Goal: Task Accomplishment & Management: Complete application form

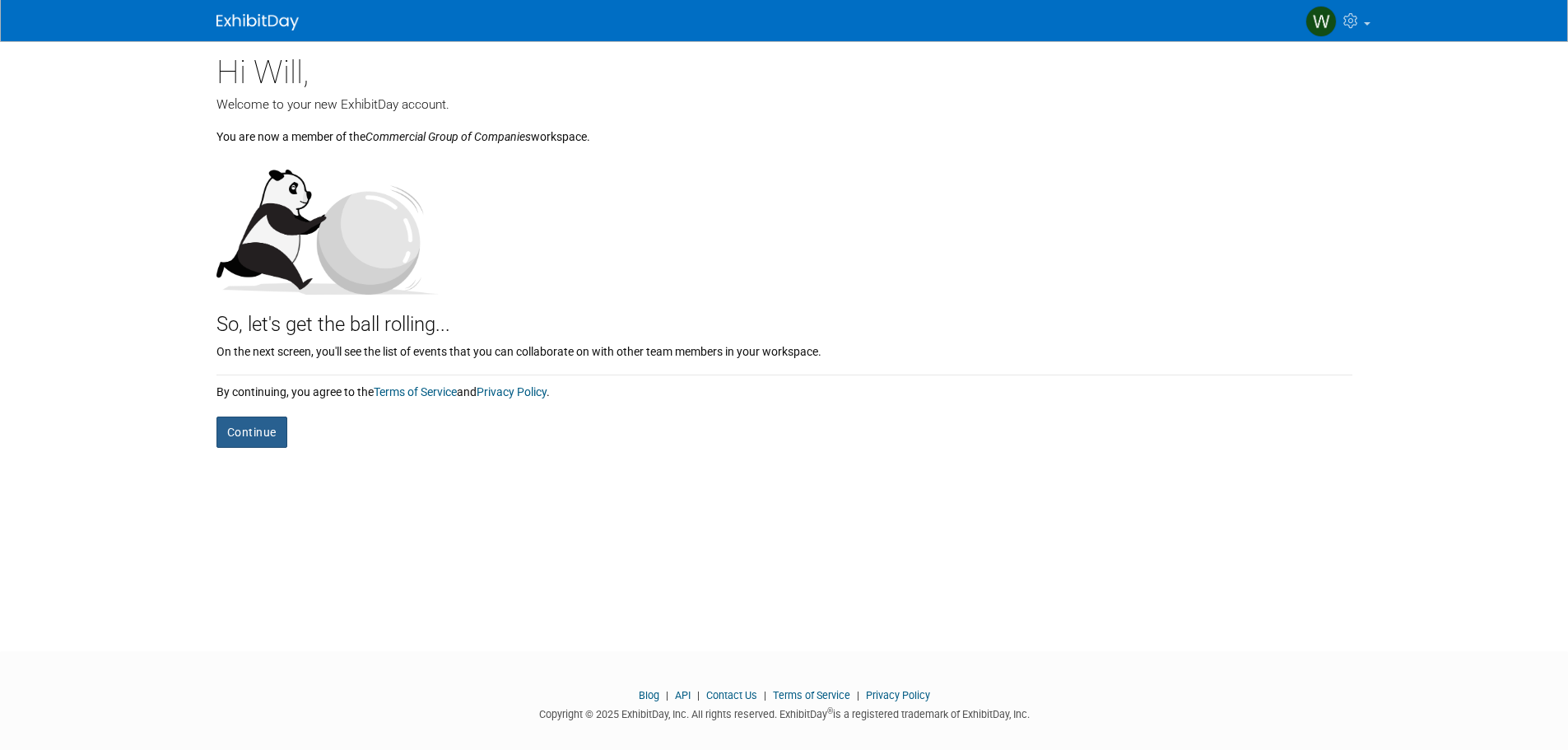
click at [277, 422] on button "Continue" at bounding box center [252, 433] width 71 height 32
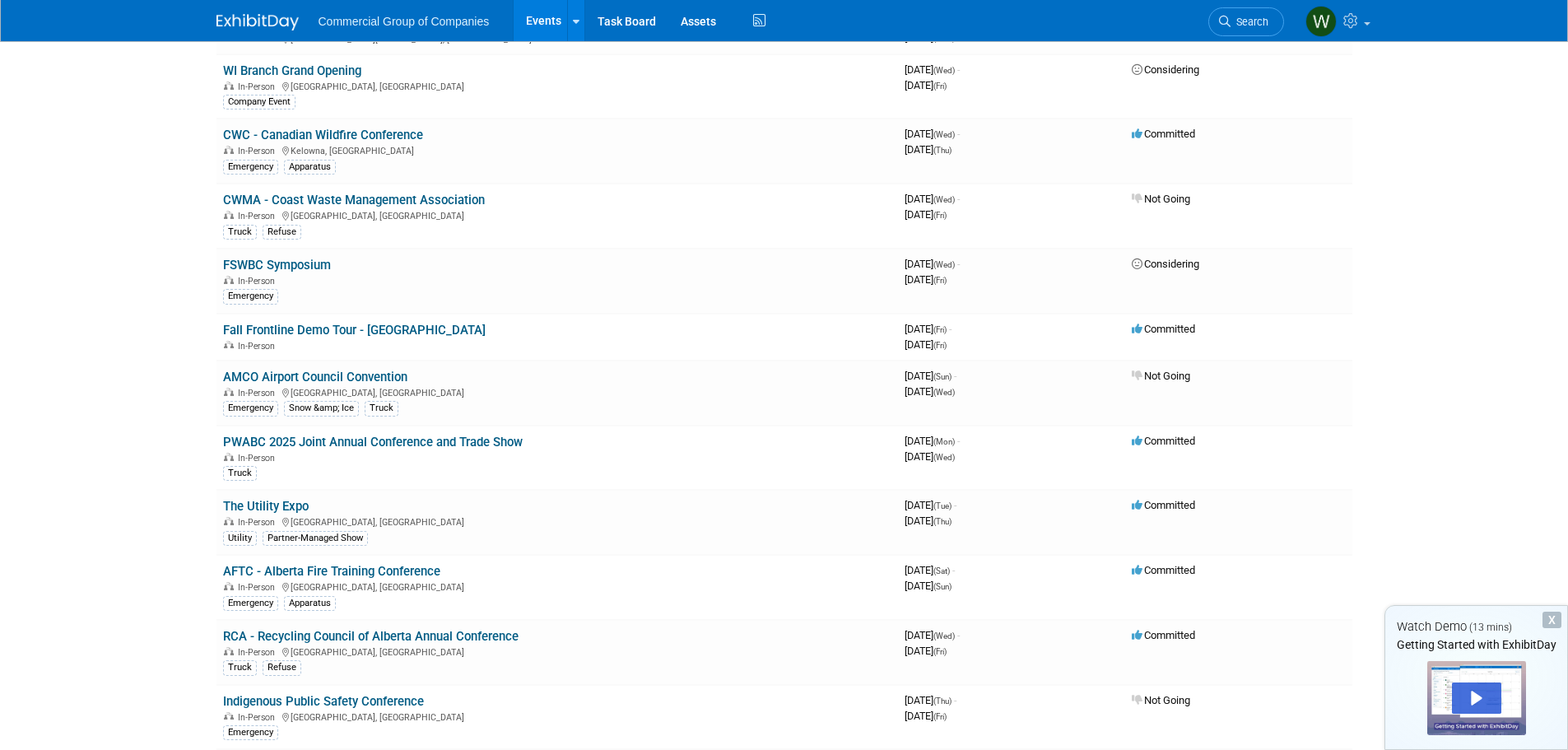
scroll to position [98, 0]
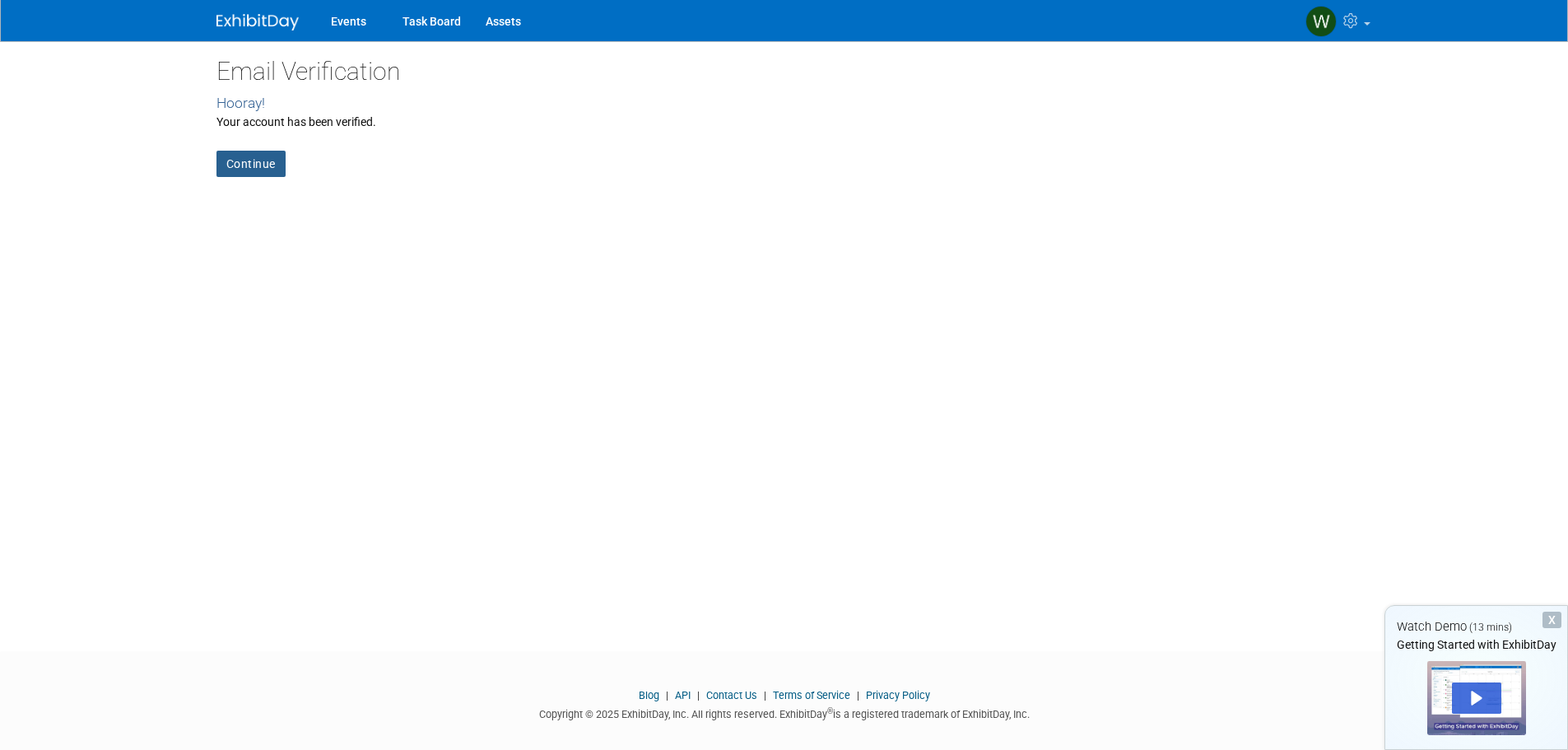
click at [246, 164] on link "Continue" at bounding box center [251, 164] width 69 height 27
